Goal: Navigation & Orientation: Go to known website

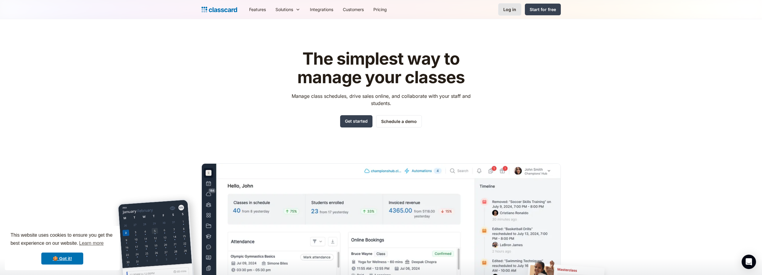
click at [502, 7] on link "Log in" at bounding box center [509, 9] width 23 height 12
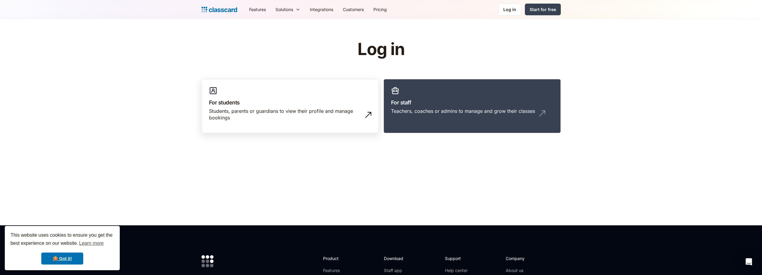
click at [324, 121] on div "Students, parents or guardians to view their profile and manage bookings" at bounding box center [284, 114] width 150 height 13
